Goal: Task Accomplishment & Management: Manage account settings

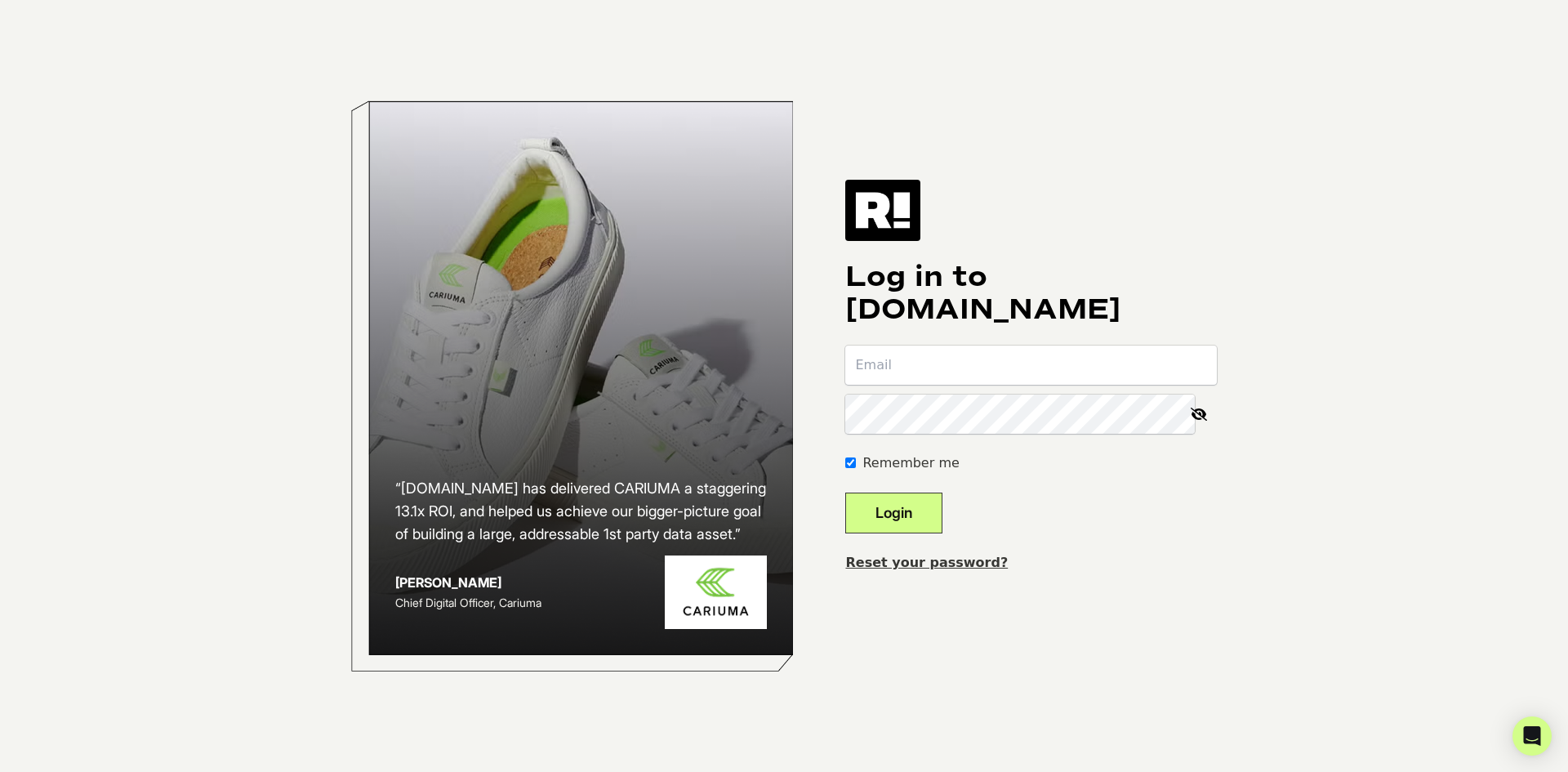
click at [927, 559] on link "Reset your password?" at bounding box center [926, 562] width 162 height 16
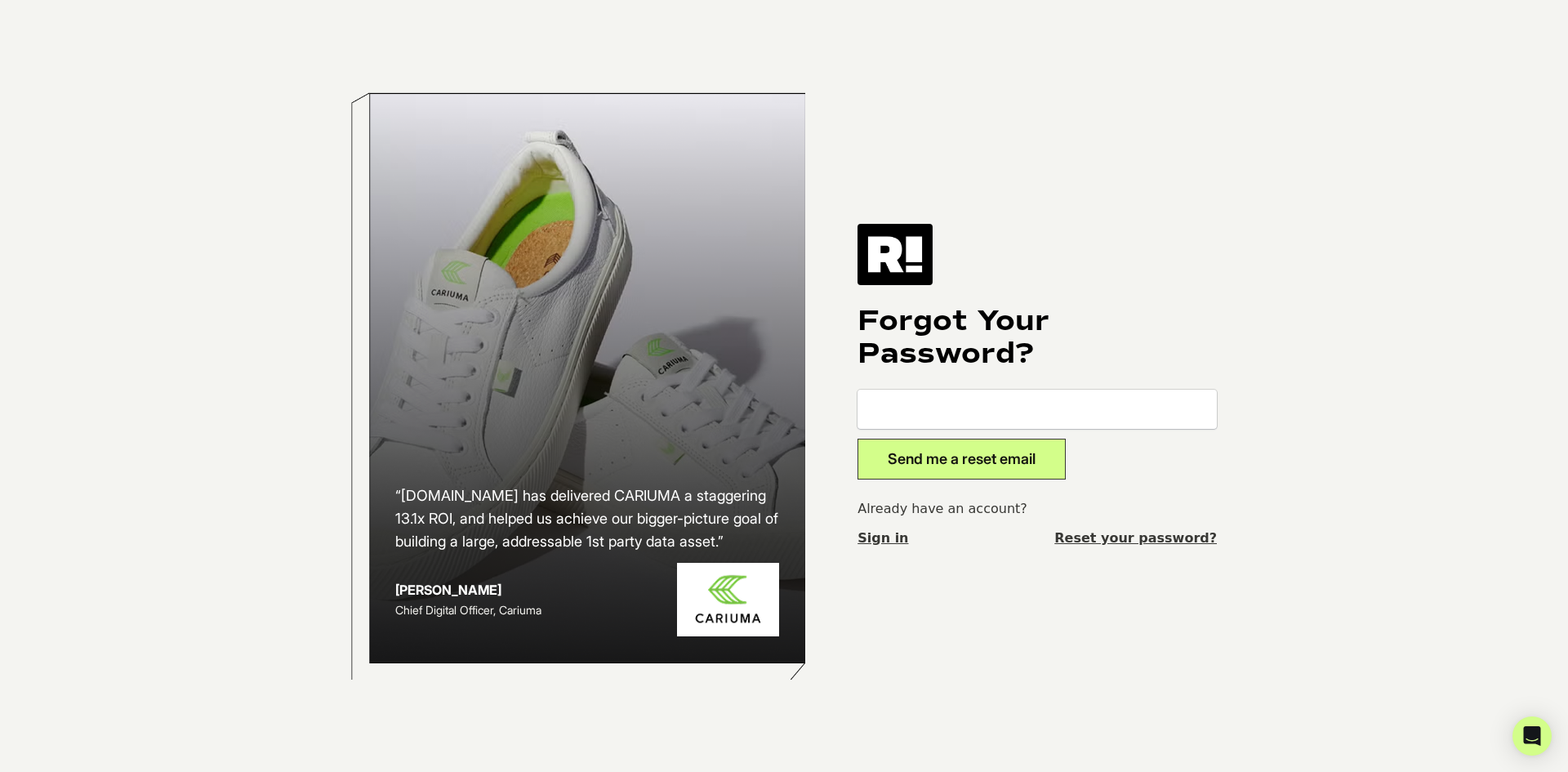
click at [930, 415] on input "email" at bounding box center [1037, 409] width 359 height 39
type input "[PERSON_NAME][EMAIL_ADDRESS][DOMAIN_NAME]"
click at [977, 468] on button "Send me a reset email" at bounding box center [961, 459] width 208 height 41
